Goal: Information Seeking & Learning: Understand process/instructions

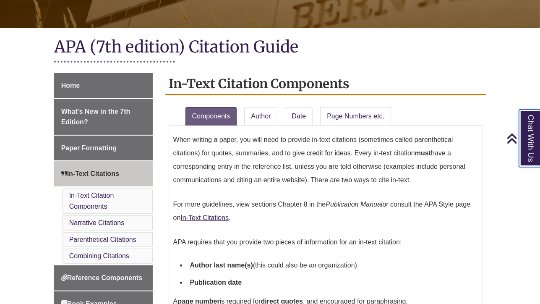
scroll to position [155, 0]
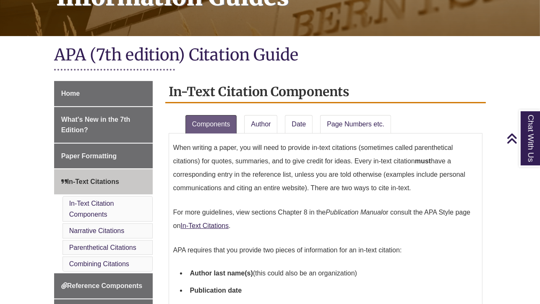
click at [117, 225] on li "Narrative Citations" at bounding box center [107, 230] width 90 height 15
click at [116, 229] on link "Narrative Citations" at bounding box center [96, 230] width 55 height 7
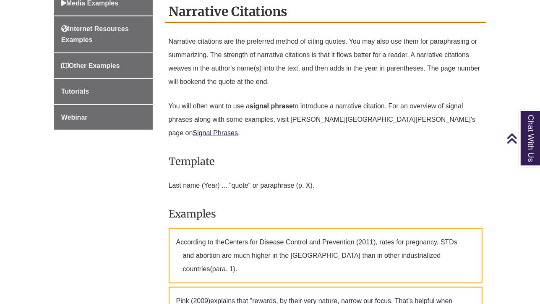
scroll to position [155, 0]
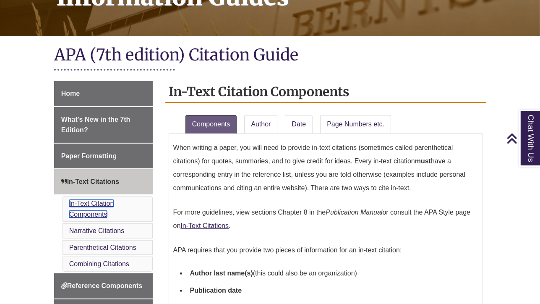
click at [94, 210] on link "In-Text Citation Components" at bounding box center [91, 209] width 45 height 18
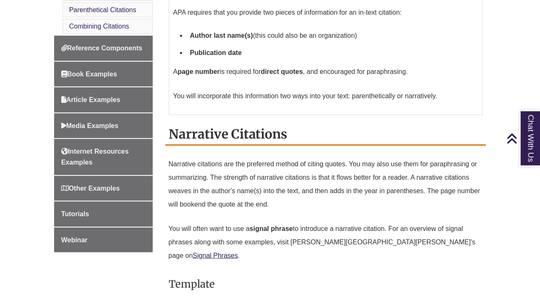
scroll to position [396, 0]
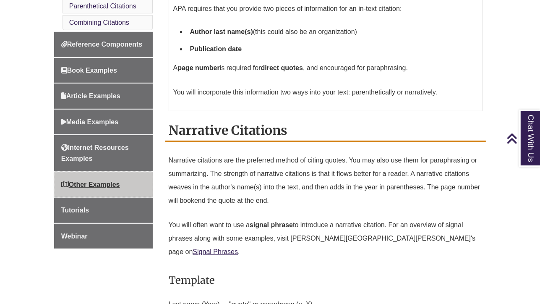
click at [116, 185] on span "Other Examples" at bounding box center [90, 184] width 59 height 7
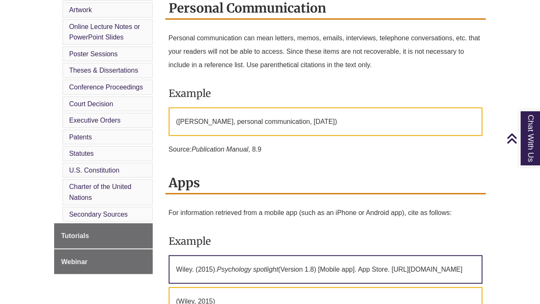
scroll to position [580, 0]
